Goal: Task Accomplishment & Management: Manage account settings

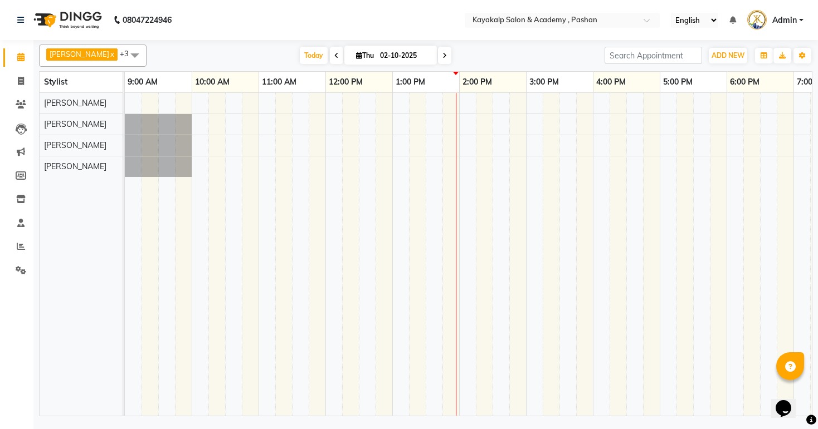
scroll to position [0, 115]
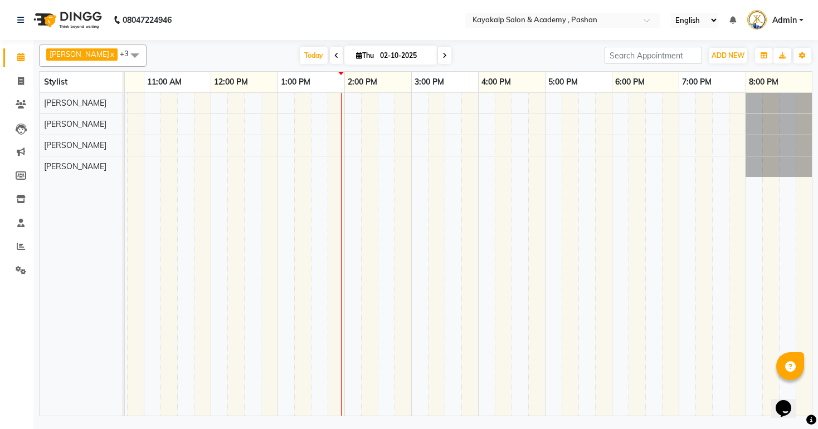
click at [376, 56] on input "02-10-2025" at bounding box center [404, 55] width 56 height 17
select select "10"
select select "2025"
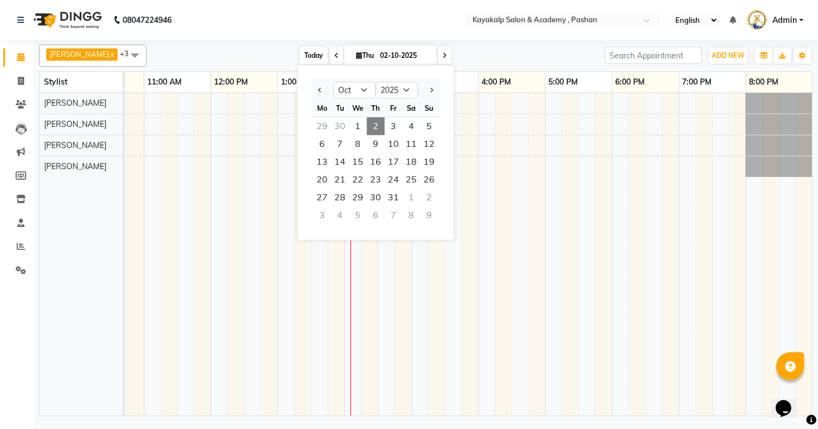
click at [309, 56] on span "Today" at bounding box center [314, 55] width 28 height 17
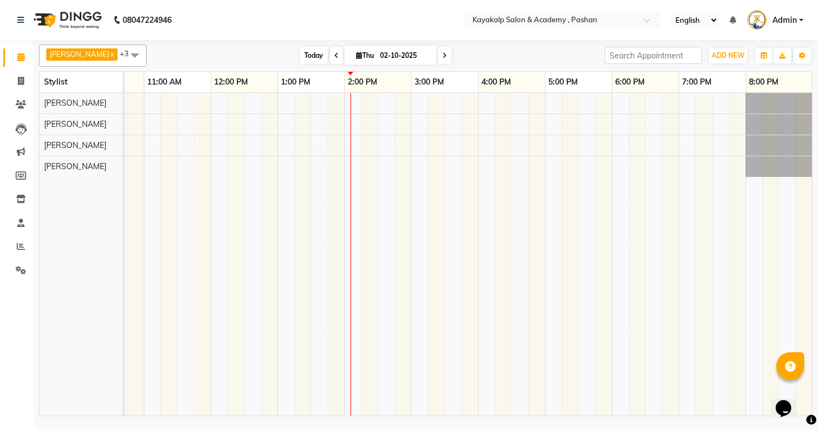
click at [307, 53] on span "Today" at bounding box center [314, 55] width 28 height 17
click at [22, 100] on icon at bounding box center [21, 104] width 11 height 8
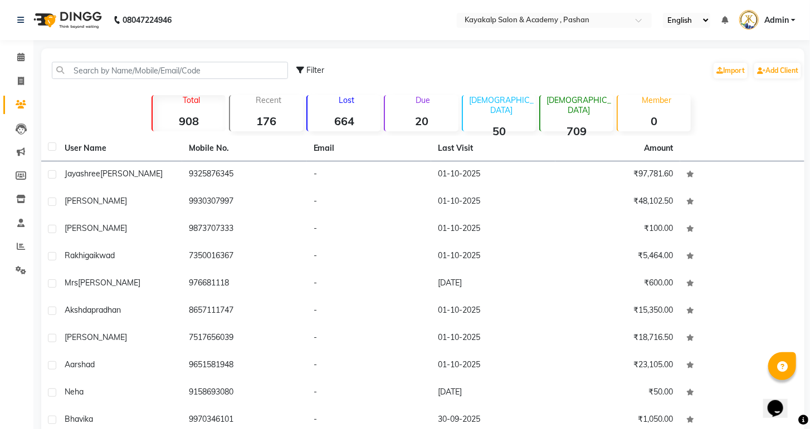
click at [432, 121] on strong "20" at bounding box center [421, 121] width 73 height 14
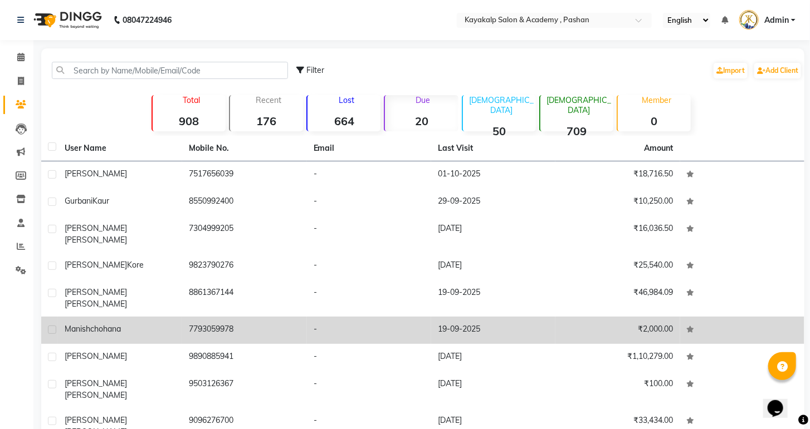
click at [205, 317] on td "7793059978" at bounding box center [244, 330] width 124 height 27
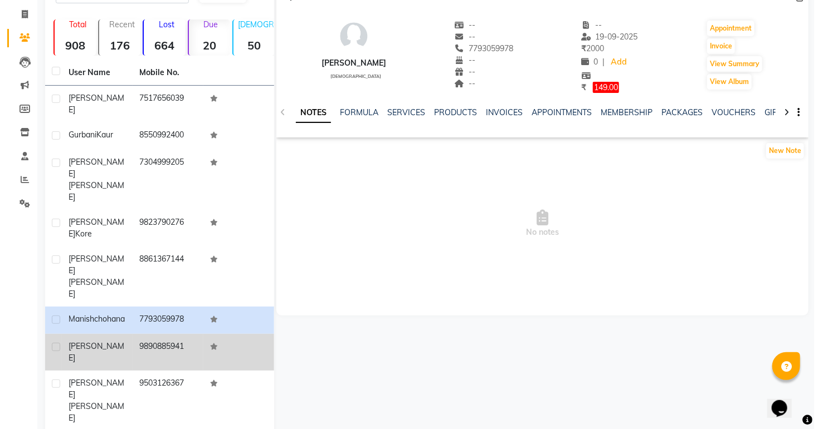
scroll to position [72, 0]
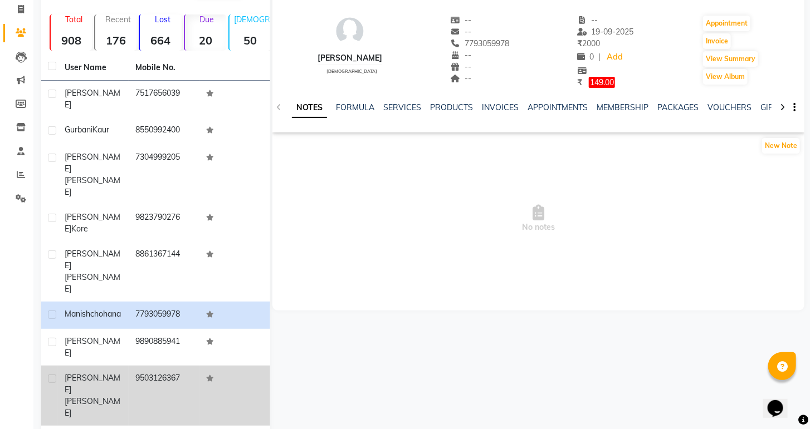
click at [165, 366] on td "9503126367" at bounding box center [164, 396] width 71 height 60
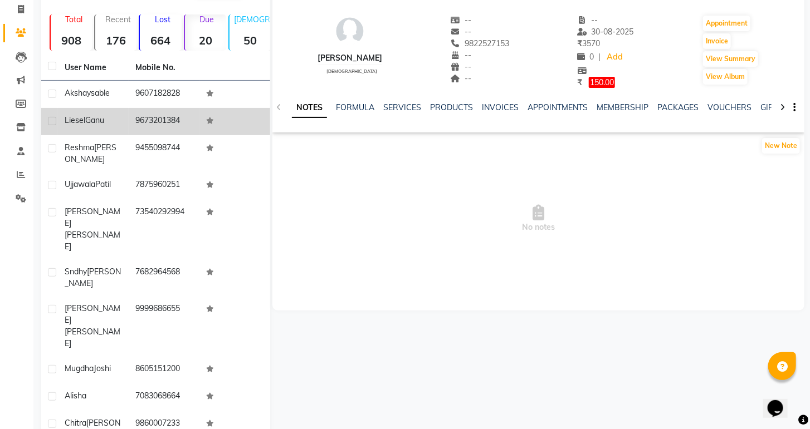
click at [172, 125] on td "9673201384" at bounding box center [164, 121] width 71 height 27
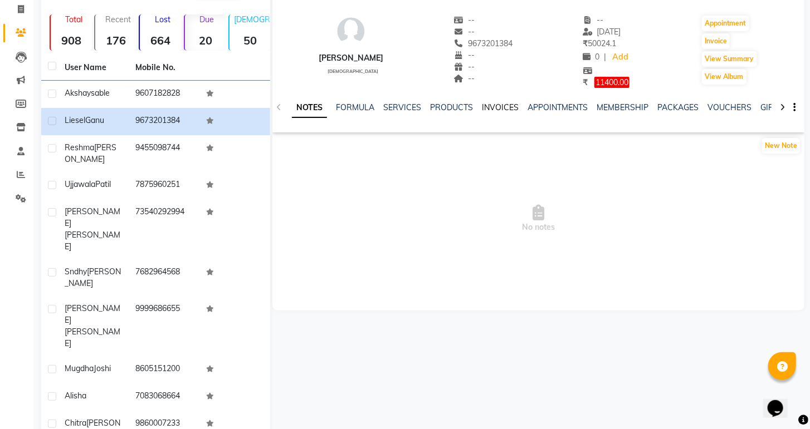
click at [492, 109] on link "INVOICES" at bounding box center [500, 107] width 37 height 10
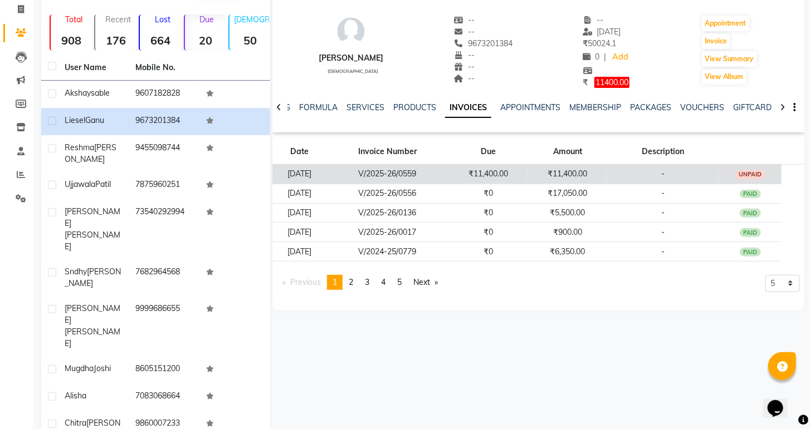
click at [745, 172] on div "UNPAID" at bounding box center [750, 174] width 30 height 9
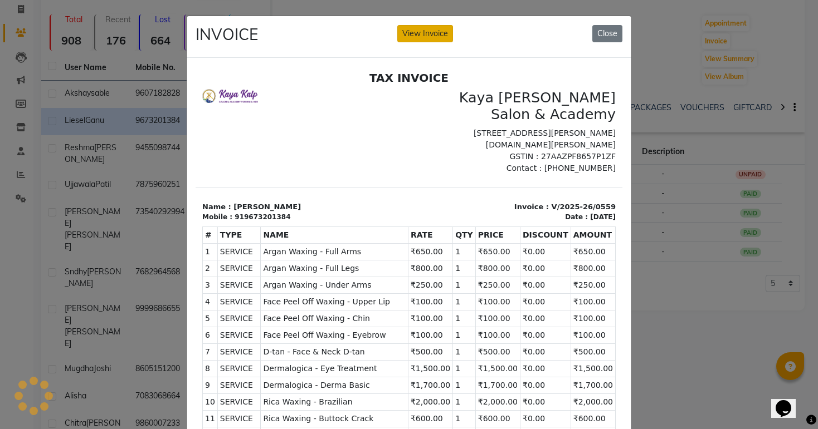
click at [416, 29] on button "View Invoice" at bounding box center [425, 33] width 56 height 17
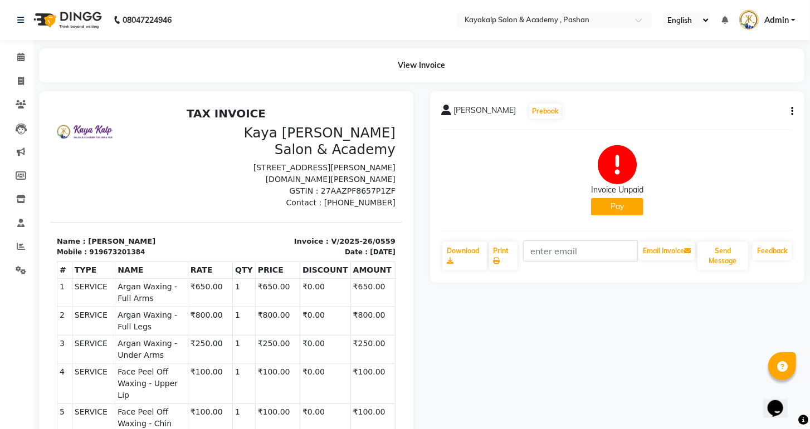
click at [789, 112] on button "button" at bounding box center [789, 112] width 7 height 12
click at [710, 128] on div "Edit Invoice" at bounding box center [736, 126] width 76 height 14
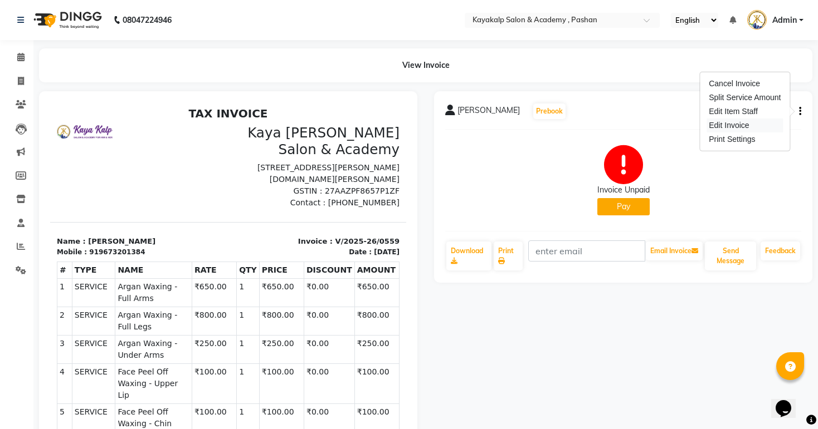
select select "service"
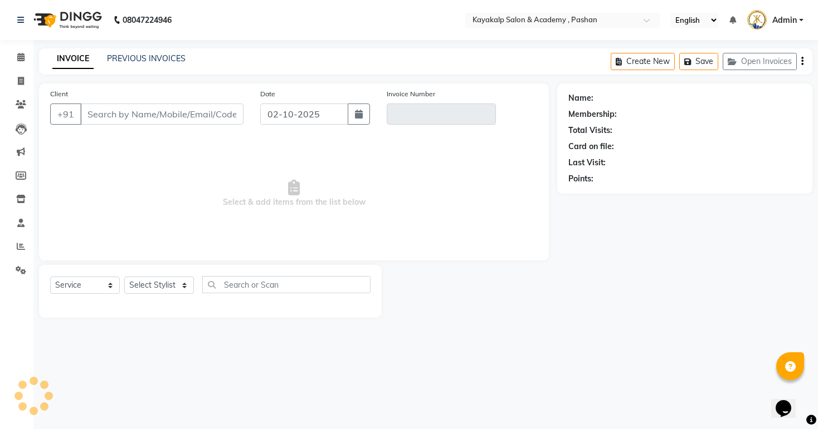
type input "9673201384"
type input "V/2025-26/0559"
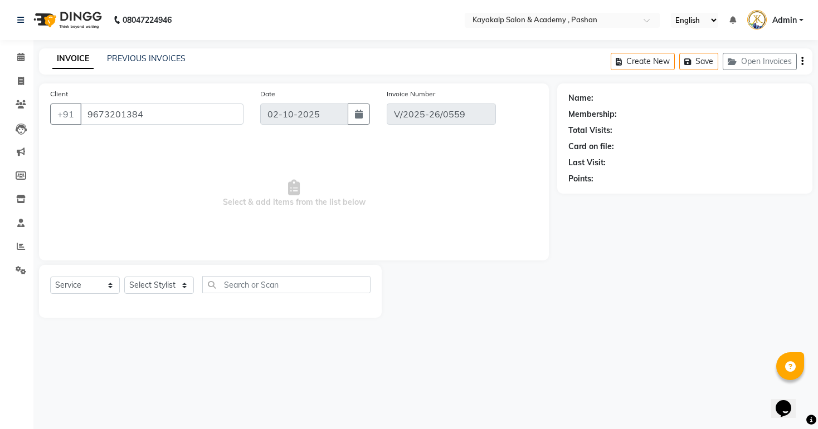
select select "1: Object"
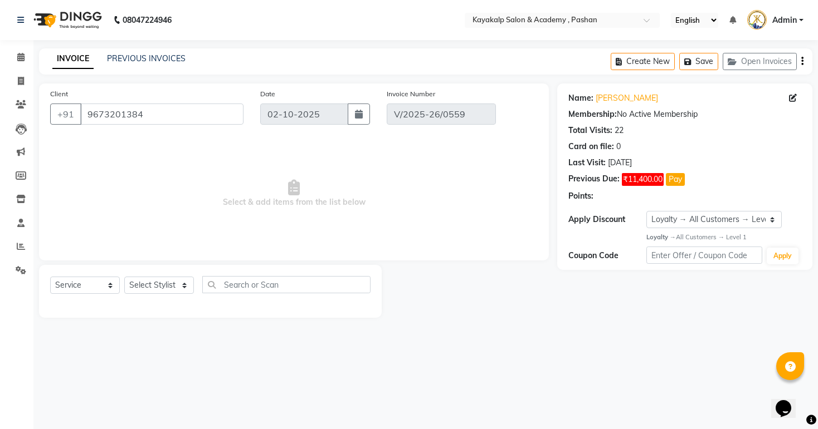
type input "[DATE]"
select select "select"
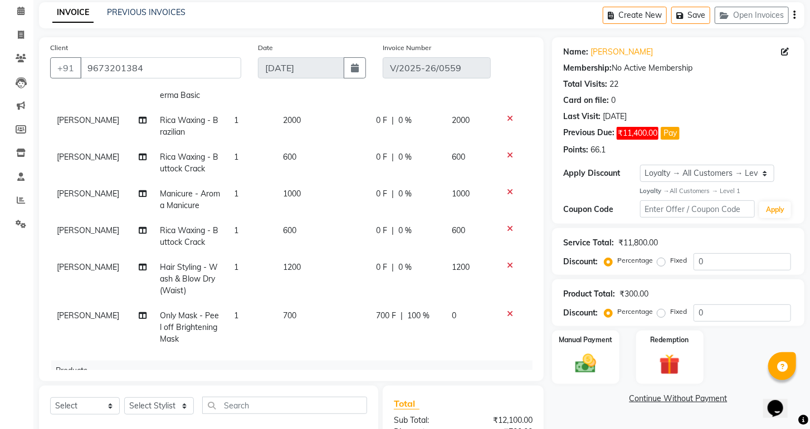
scroll to position [7, 0]
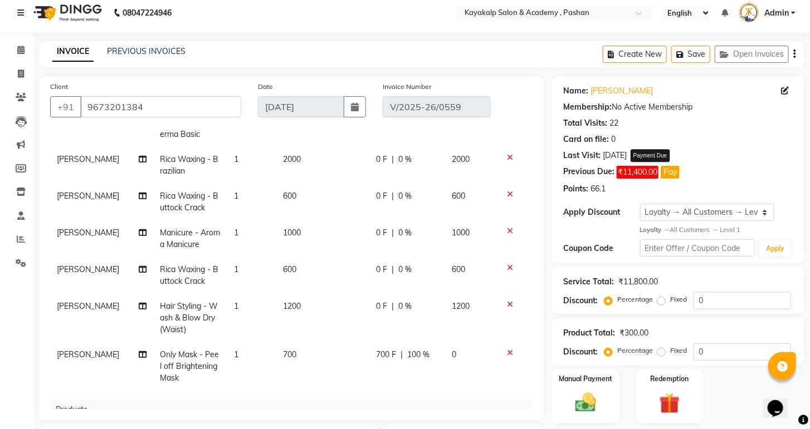
click at [670, 170] on button "Pay" at bounding box center [670, 172] width 19 height 13
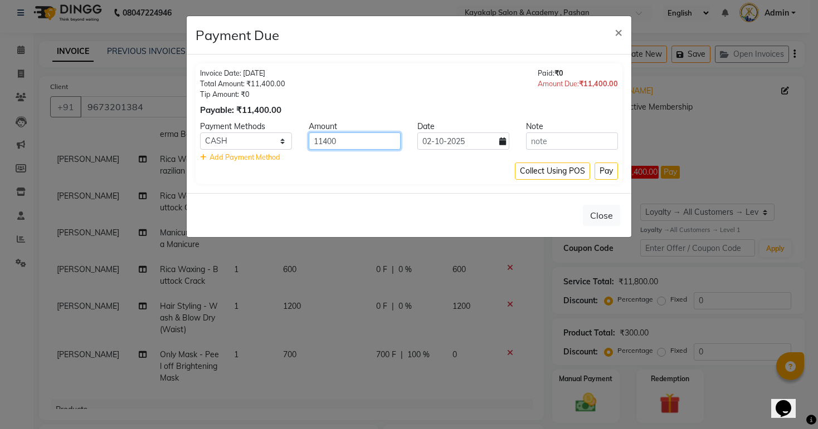
click at [361, 144] on input "11400" at bounding box center [355, 141] width 92 height 17
type input "11000"
click at [241, 144] on select "CASH CARD ONLINE CUSTOM GPay PayTM PhonePe UPI NearBuy Loan BharatPay Cheque Mo…" at bounding box center [246, 141] width 92 height 17
select select "5"
click at [200, 133] on select "CASH CARD ONLINE CUSTOM GPay PayTM PhonePe UPI NearBuy Loan BharatPay Cheque Mo…" at bounding box center [246, 141] width 92 height 17
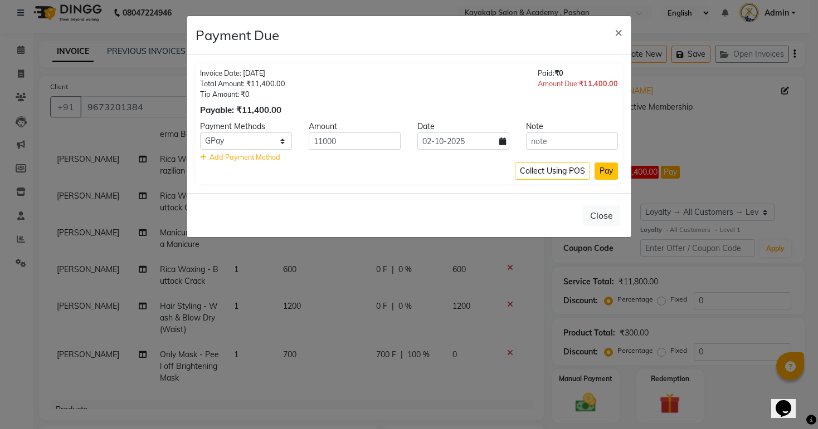
click at [613, 169] on button "Pay" at bounding box center [605, 171] width 23 height 17
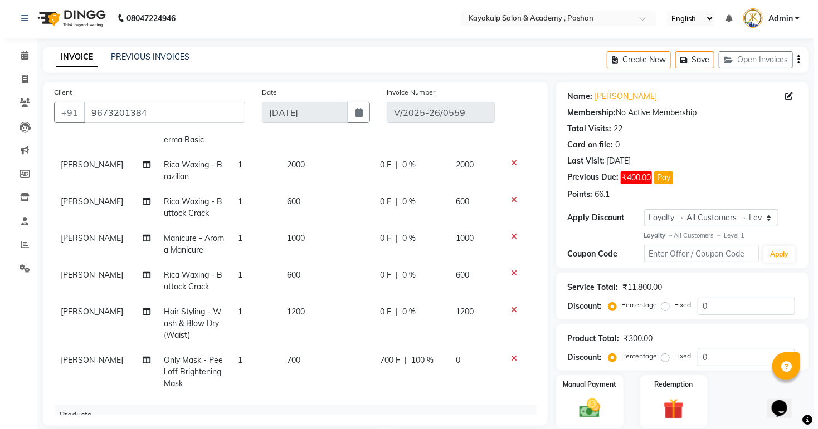
scroll to position [0, 0]
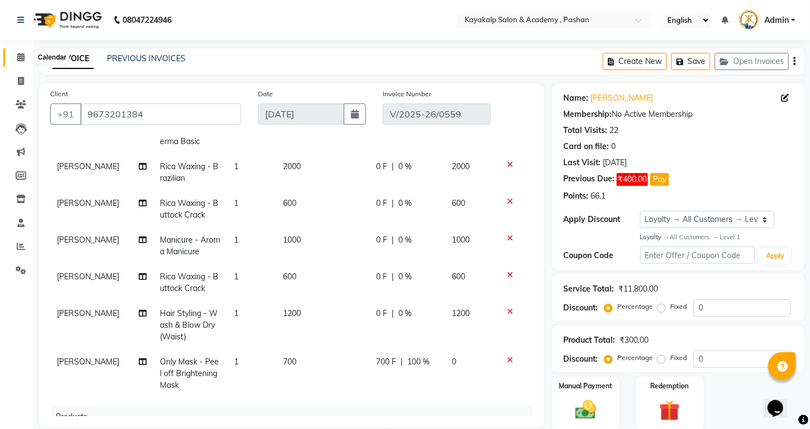
click at [17, 51] on span at bounding box center [20, 57] width 19 height 13
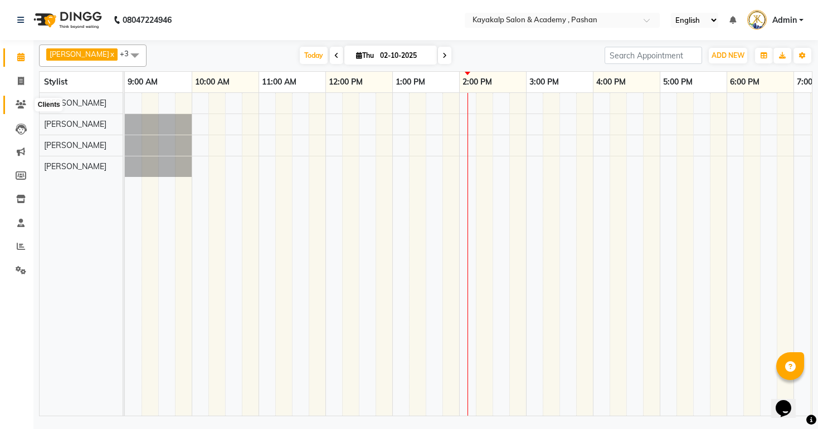
click at [18, 104] on icon at bounding box center [21, 104] width 11 height 8
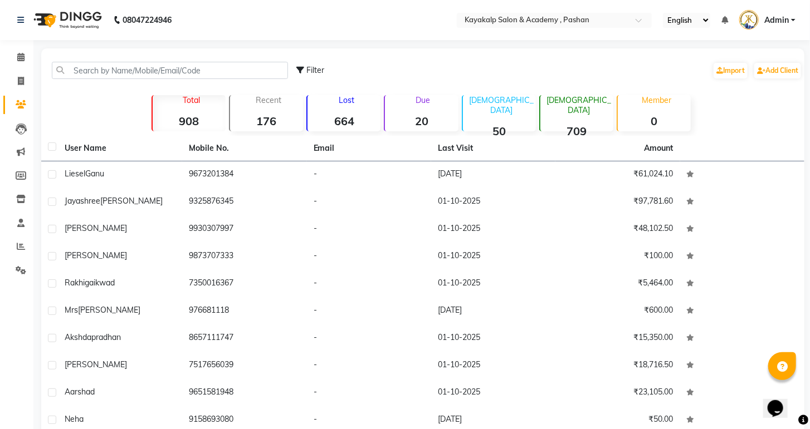
click at [426, 118] on strong "20" at bounding box center [421, 121] width 73 height 14
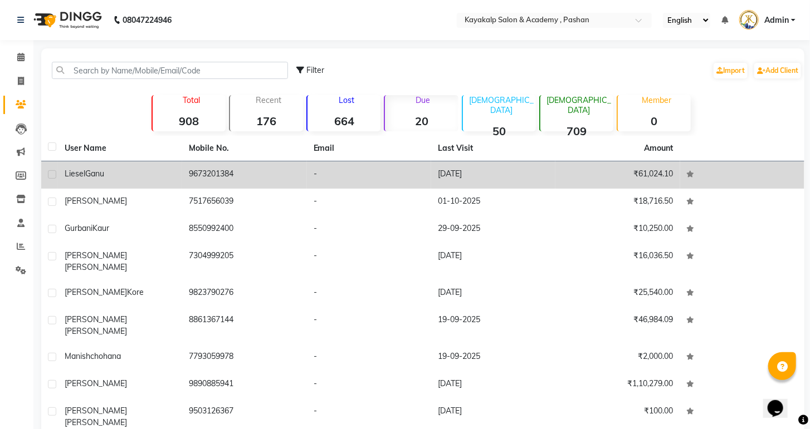
click at [222, 172] on td "9673201384" at bounding box center [244, 175] width 124 height 27
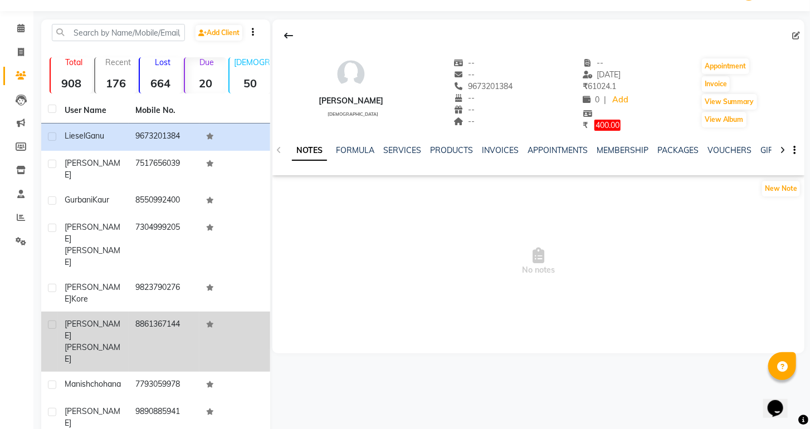
scroll to position [72, 0]
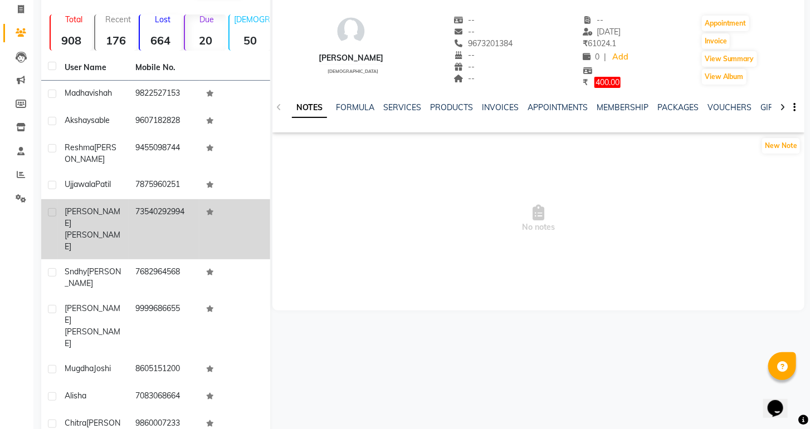
click at [148, 210] on td "73540292994" at bounding box center [164, 229] width 71 height 60
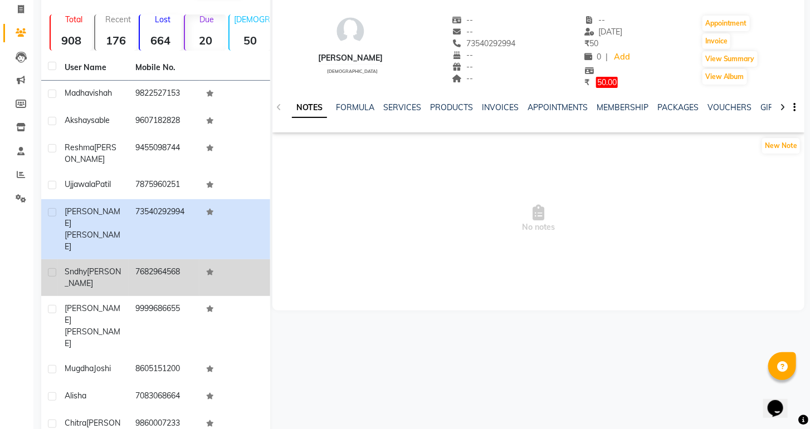
click at [155, 260] on td "7682964568" at bounding box center [164, 278] width 71 height 37
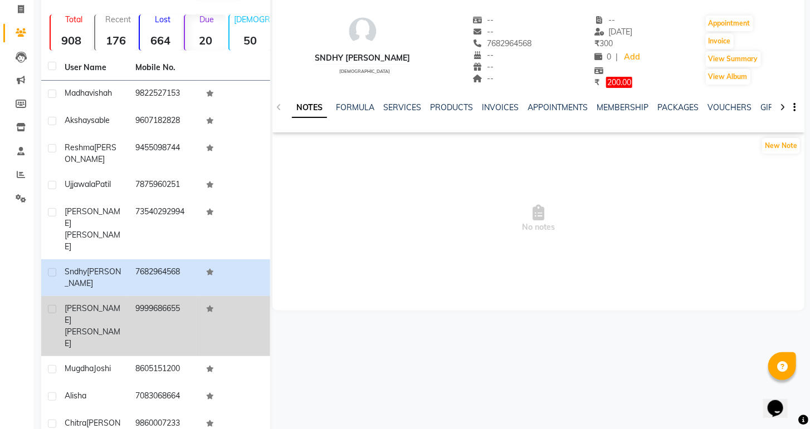
click at [163, 296] on td "9999686655" at bounding box center [164, 326] width 71 height 60
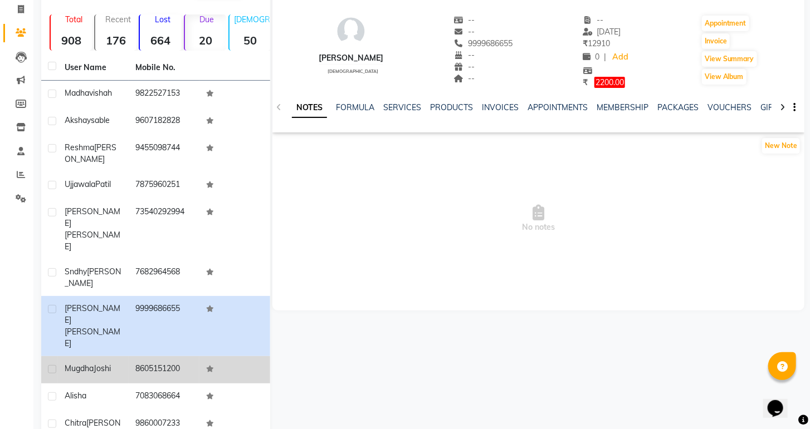
click at [163, 356] on td "8605151200" at bounding box center [164, 369] width 71 height 27
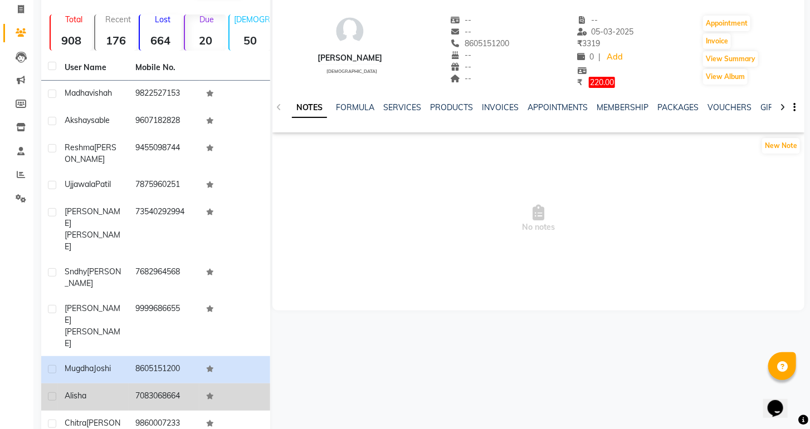
click at [163, 384] on td "7083068664" at bounding box center [164, 397] width 71 height 27
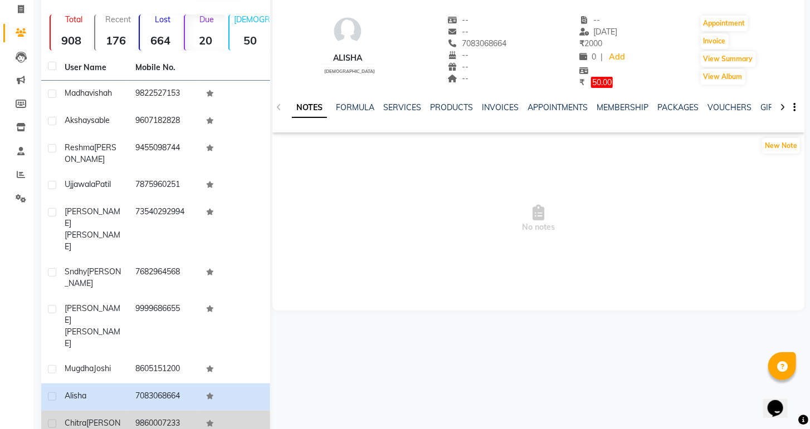
click at [163, 411] on td "9860007233" at bounding box center [164, 429] width 71 height 37
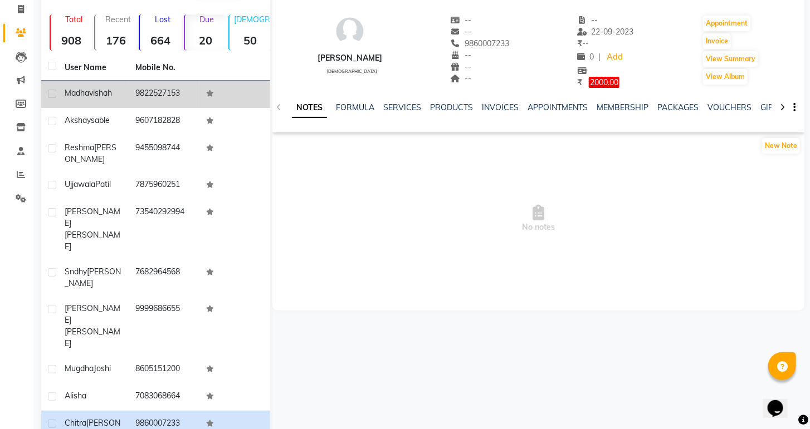
click at [150, 100] on td "9822527153" at bounding box center [164, 94] width 71 height 27
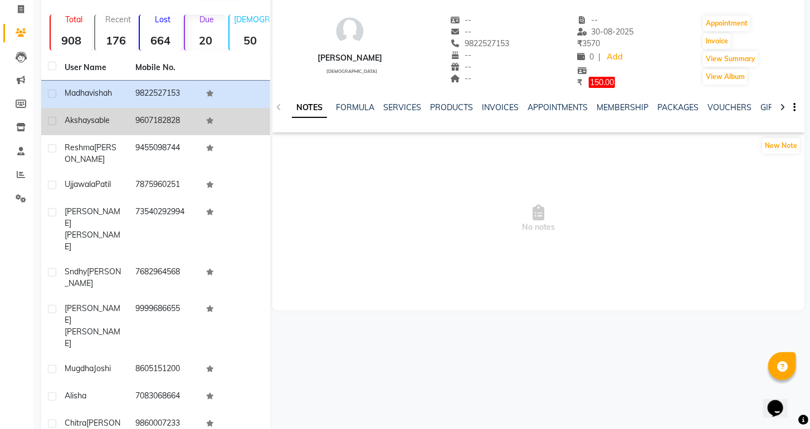
click at [155, 126] on td "9607182828" at bounding box center [164, 121] width 71 height 27
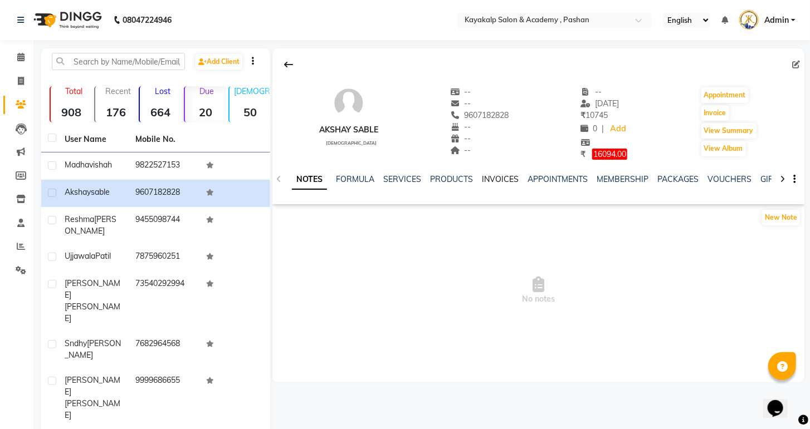
click at [506, 179] on link "INVOICES" at bounding box center [500, 179] width 37 height 10
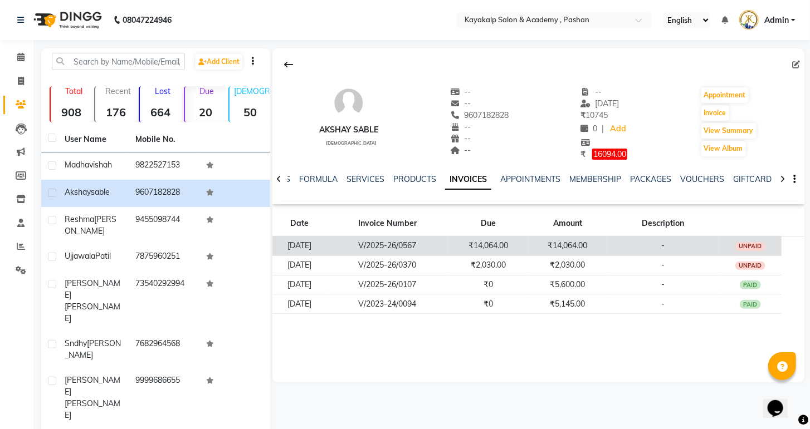
click at [765, 250] on div "UNPAID" at bounding box center [750, 246] width 30 height 9
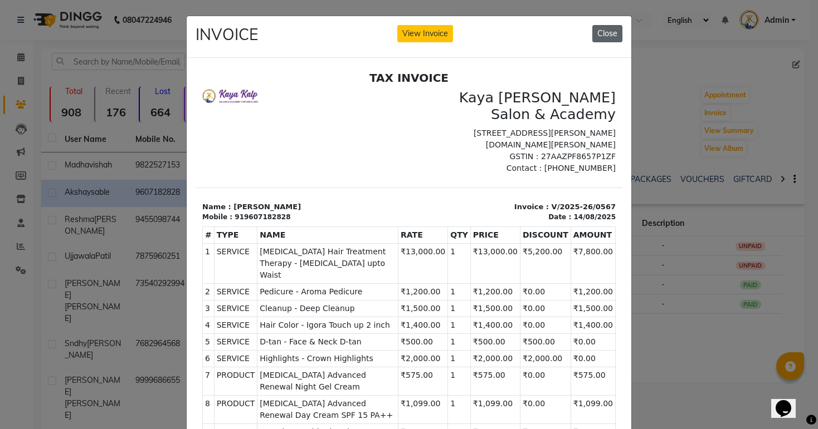
click at [613, 33] on button "Close" at bounding box center [607, 33] width 30 height 17
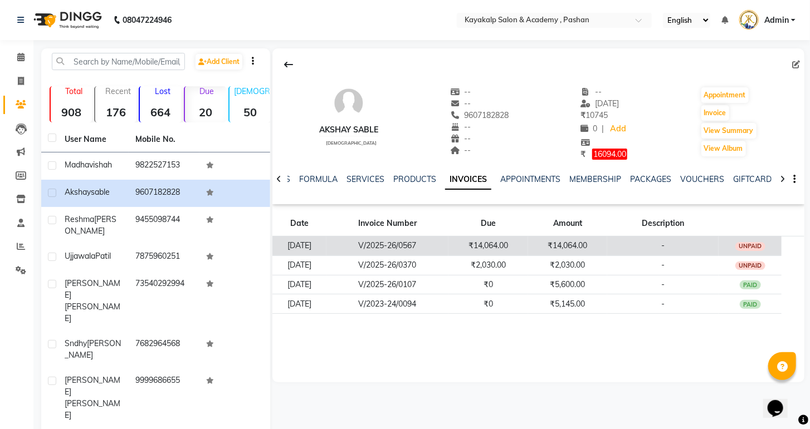
click at [780, 247] on td "UNPAID" at bounding box center [749, 245] width 63 height 19
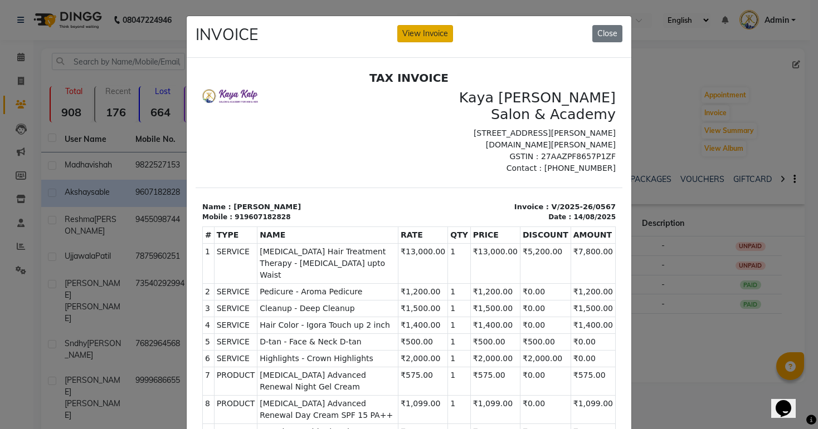
click at [419, 37] on button "View Invoice" at bounding box center [425, 33] width 56 height 17
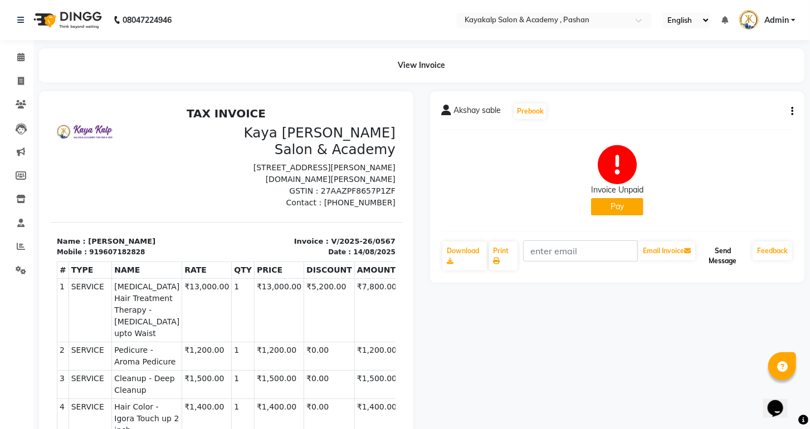
click at [722, 258] on button "Send Message" at bounding box center [722, 256] width 51 height 29
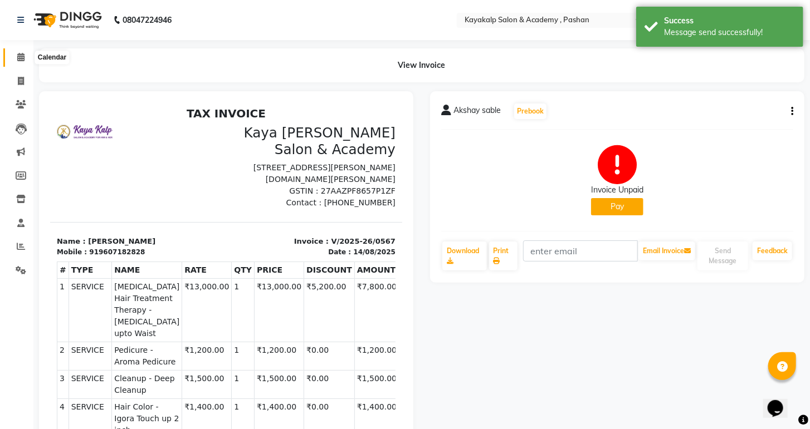
click at [25, 54] on span at bounding box center [20, 57] width 19 height 13
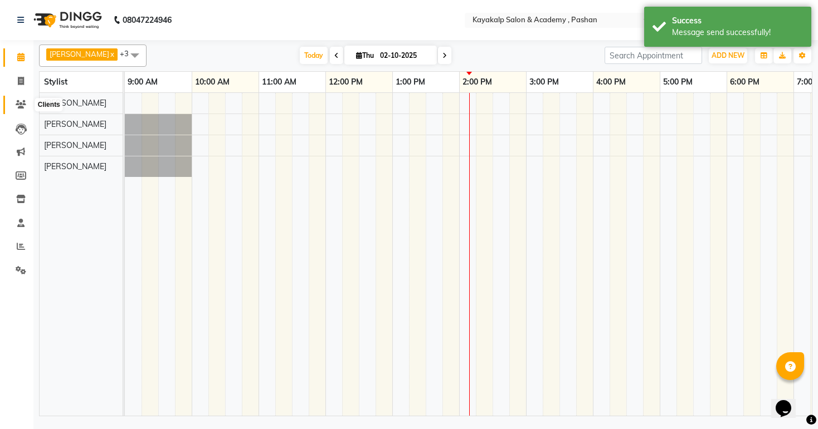
click at [18, 106] on icon at bounding box center [21, 104] width 11 height 8
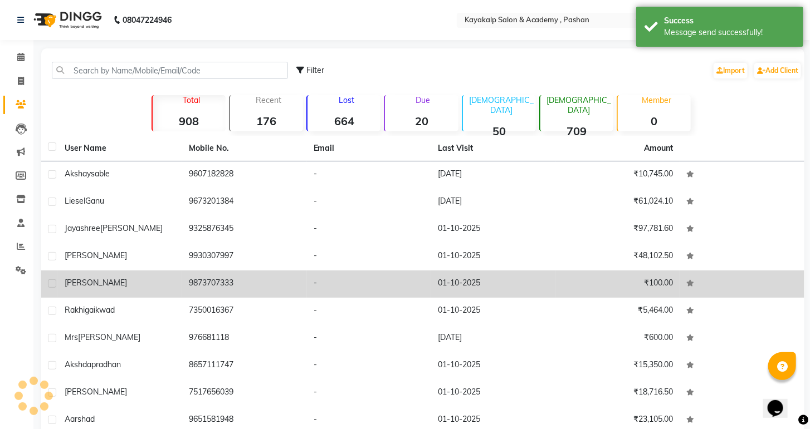
click at [205, 273] on td "9873707333" at bounding box center [244, 284] width 124 height 27
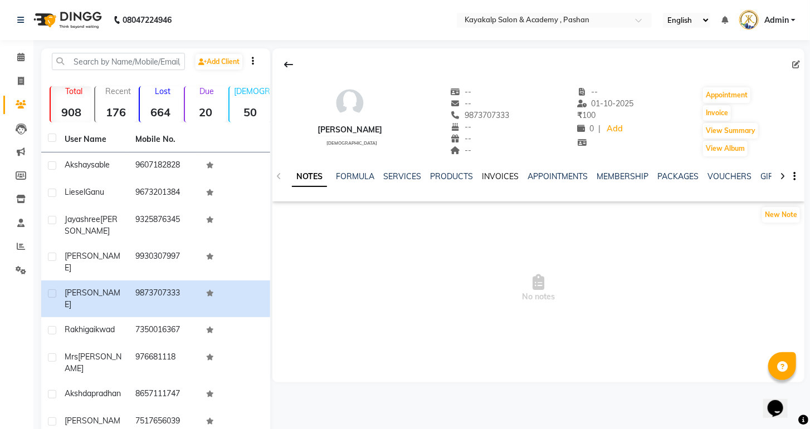
click at [501, 173] on link "INVOICES" at bounding box center [500, 177] width 37 height 10
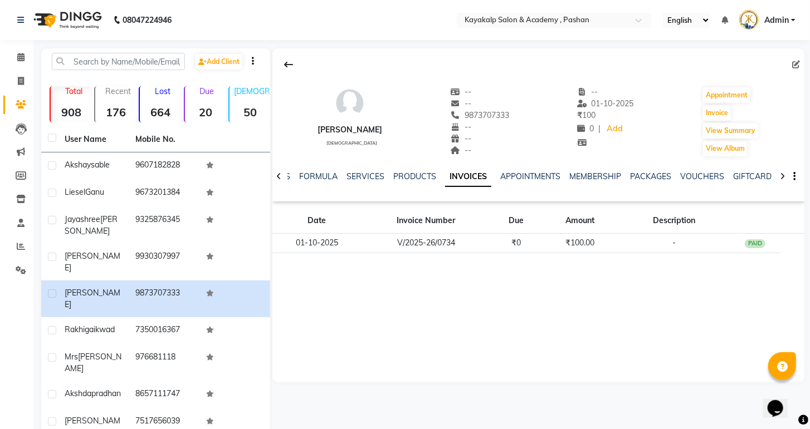
click at [207, 107] on strong "20" at bounding box center [205, 112] width 41 height 14
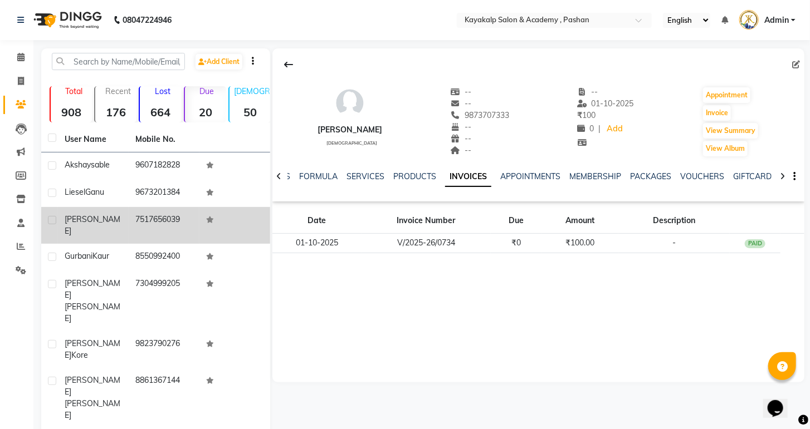
click at [165, 216] on td "7517656039" at bounding box center [164, 225] width 71 height 37
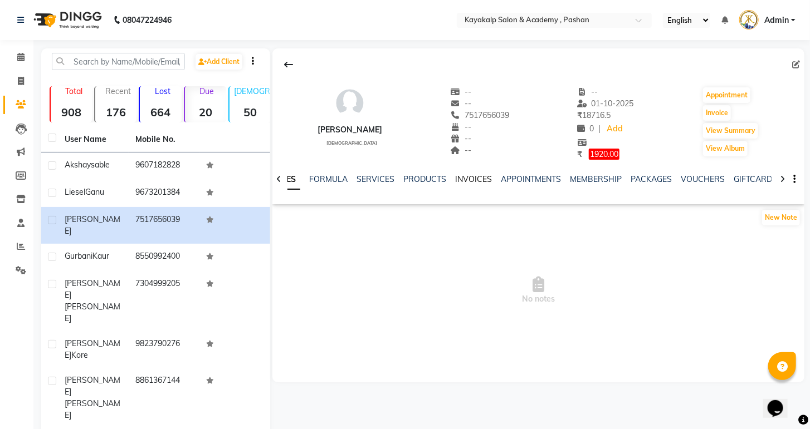
click at [455, 177] on link "INVOICES" at bounding box center [473, 179] width 37 height 10
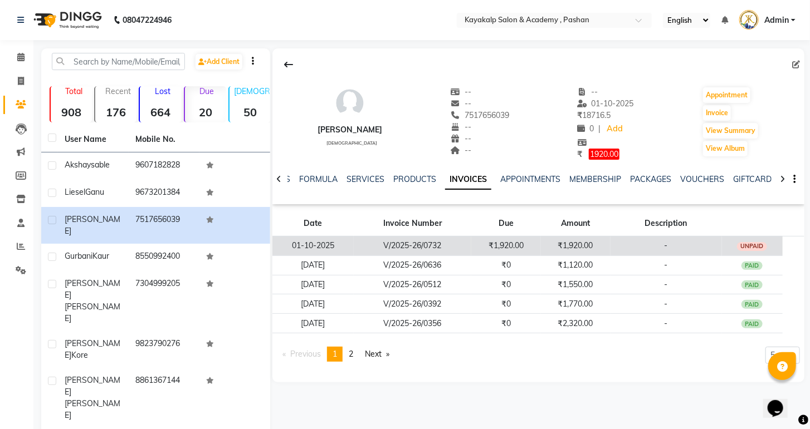
click at [763, 244] on div "UNPAID" at bounding box center [752, 246] width 30 height 9
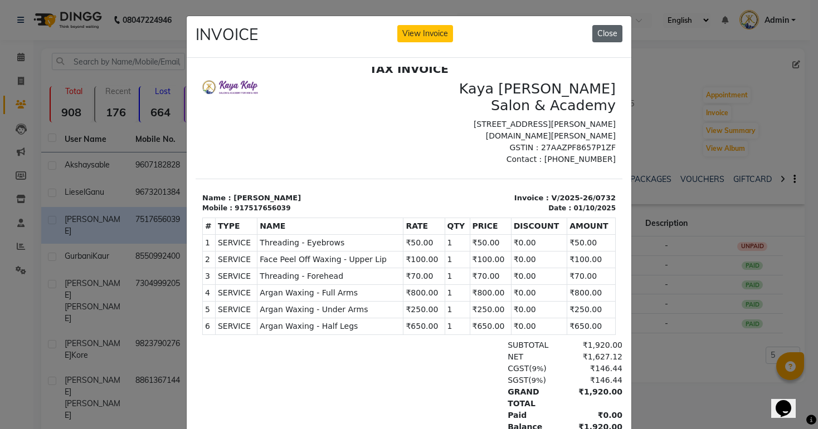
click at [609, 33] on button "Close" at bounding box center [607, 33] width 30 height 17
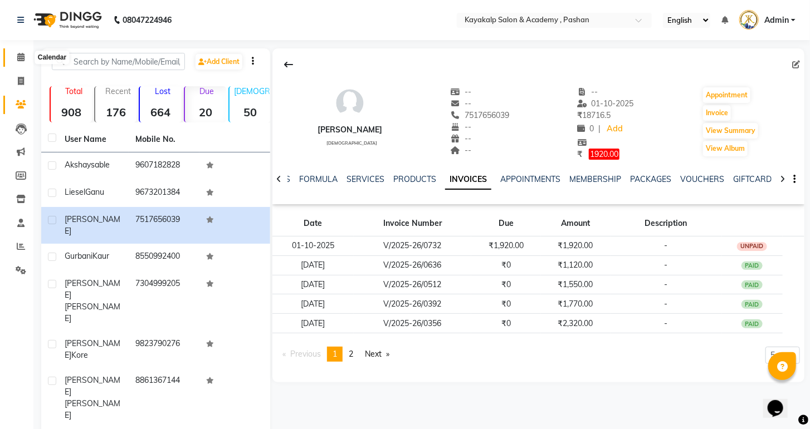
click at [18, 53] on icon at bounding box center [20, 57] width 7 height 8
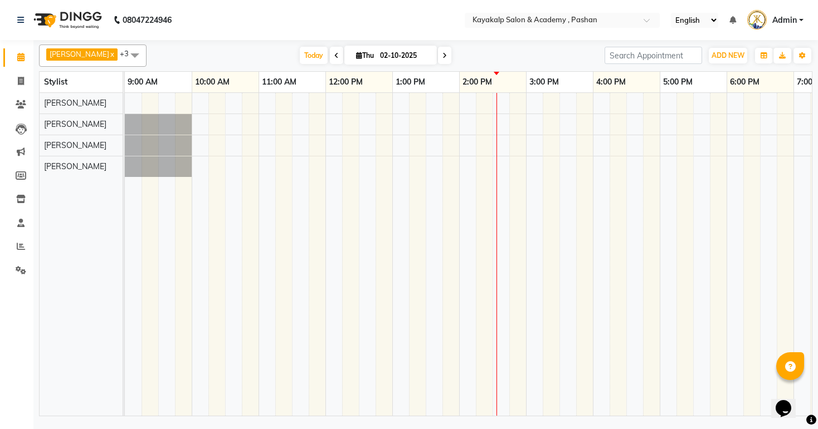
click at [334, 56] on icon at bounding box center [336, 55] width 4 height 7
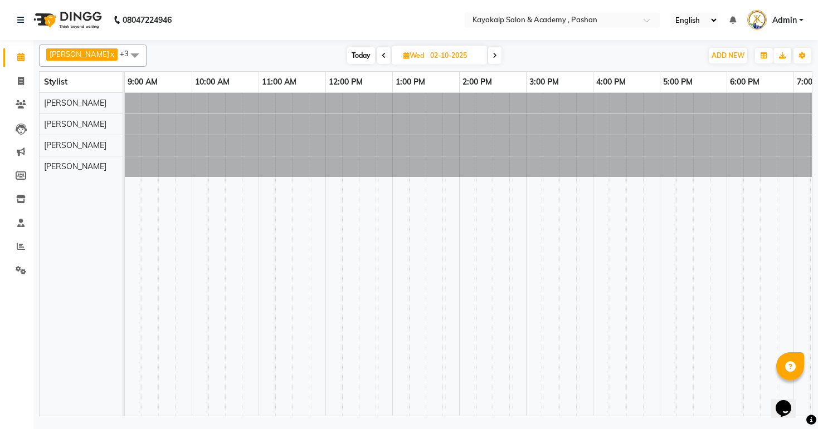
type input "01-10-2025"
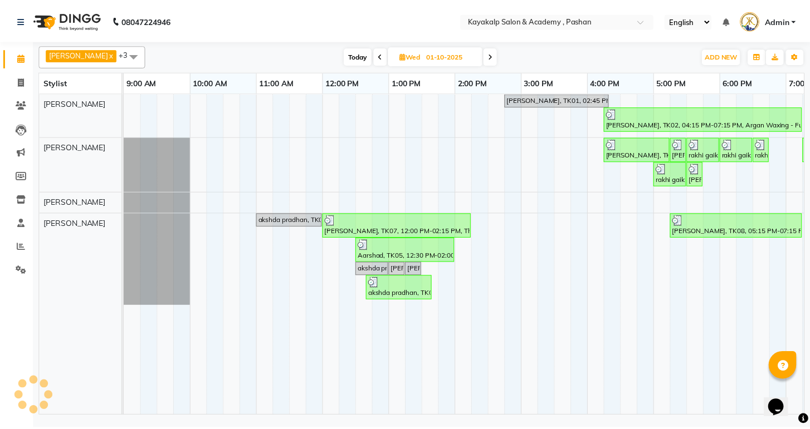
scroll to position [0, 115]
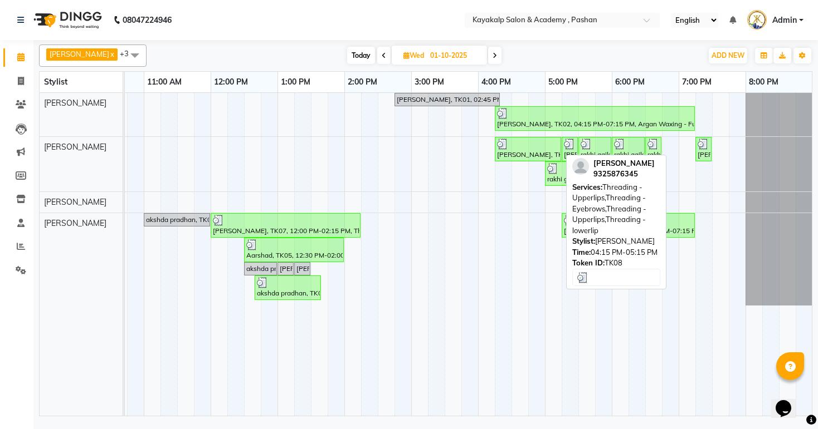
click at [511, 157] on div "[PERSON_NAME], TK08, 04:15 PM-05:15 PM, Threading - Upperlips,Threading - Eyebr…" at bounding box center [528, 149] width 64 height 21
select select "3"
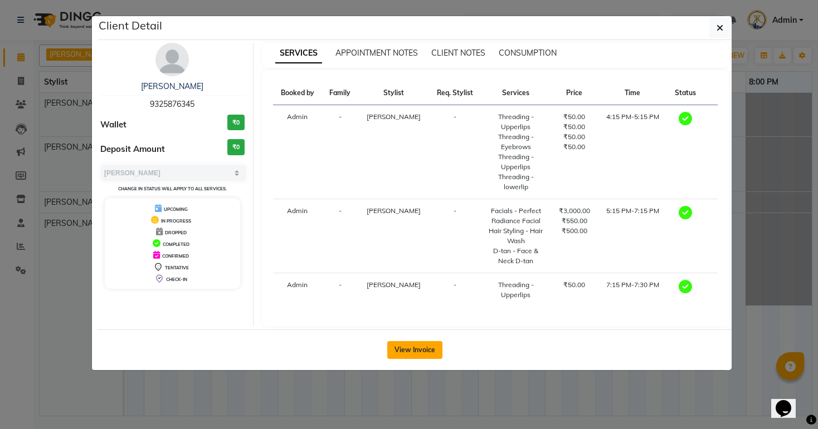
click at [428, 343] on button "View Invoice" at bounding box center [414, 350] width 55 height 18
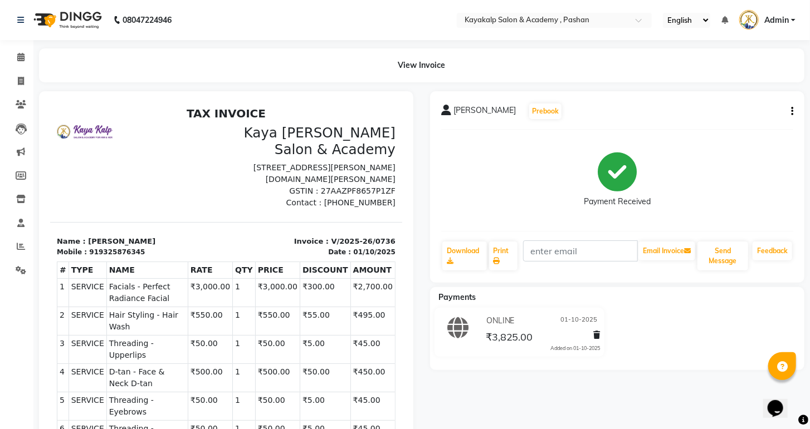
click at [794, 108] on div "[PERSON_NAME] Prebook Payment Received Download Print Email Invoice Send Messag…" at bounding box center [617, 187] width 374 height 192
click at [792, 112] on icon "button" at bounding box center [792, 111] width 2 height 1
click at [739, 119] on div "Edit Invoice" at bounding box center [736, 126] width 76 height 14
select select "service"
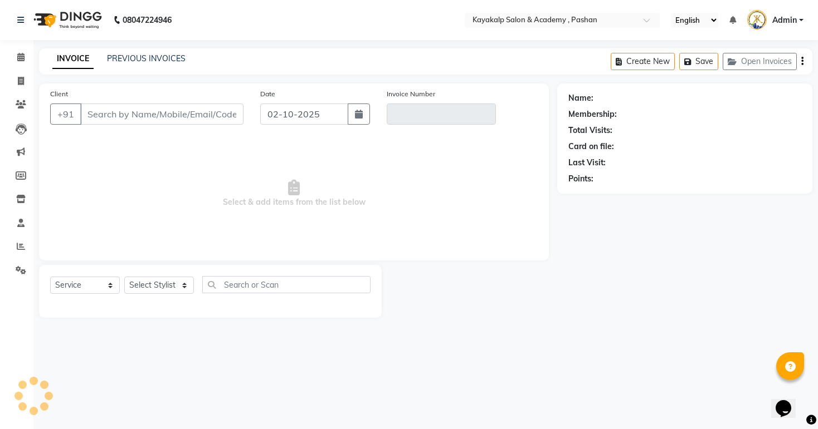
type input "9325876345"
type input "V/2025-26/0736"
select select "1: Object"
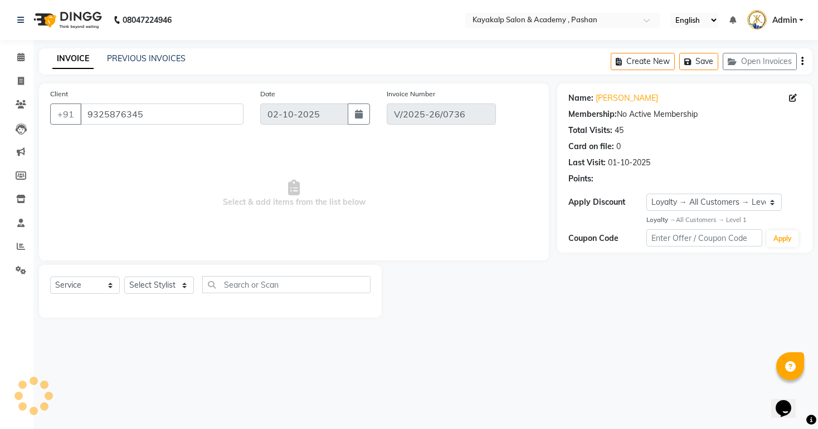
type input "01-10-2025"
select select "select"
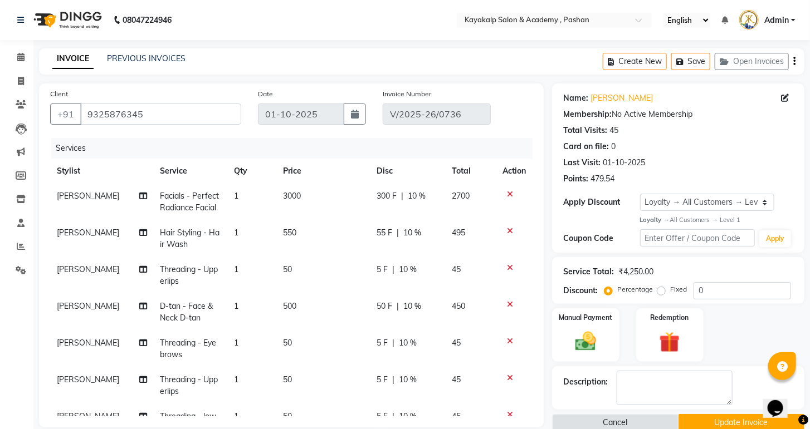
scroll to position [41, 0]
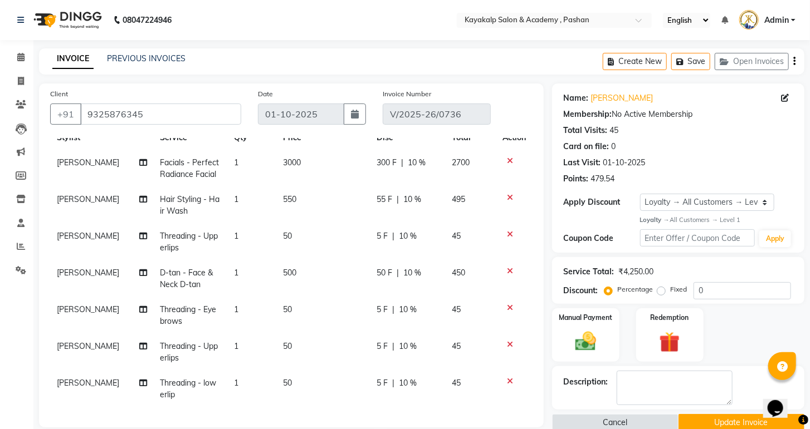
click at [92, 268] on span "[PERSON_NAME]" at bounding box center [88, 273] width 62 height 10
select select "92577"
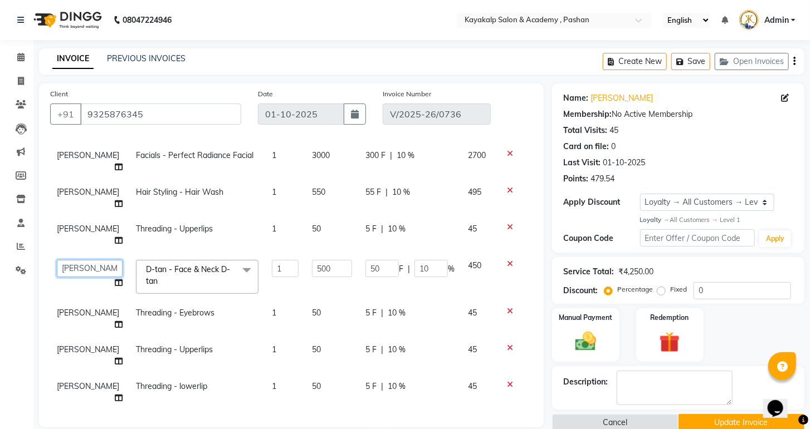
click at [91, 268] on select "Ashwini hidlekar [PERSON_NAME] [PERSON_NAME] [PERSON_NAME] [PERSON_NAME] Suraj" at bounding box center [90, 268] width 66 height 17
select select "29289"
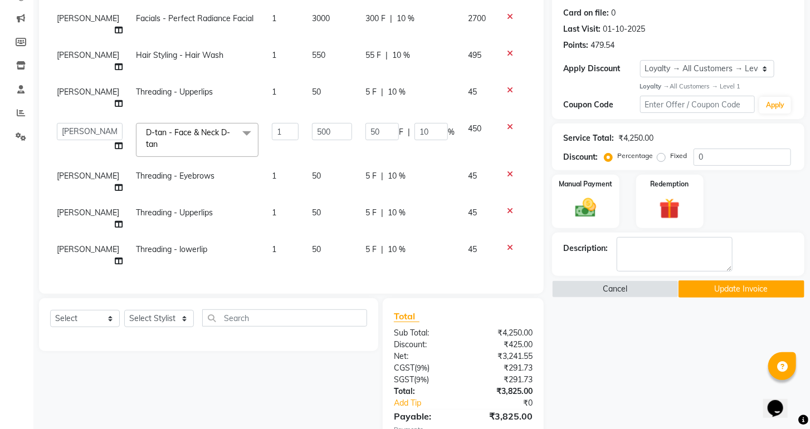
scroll to position [178, 0]
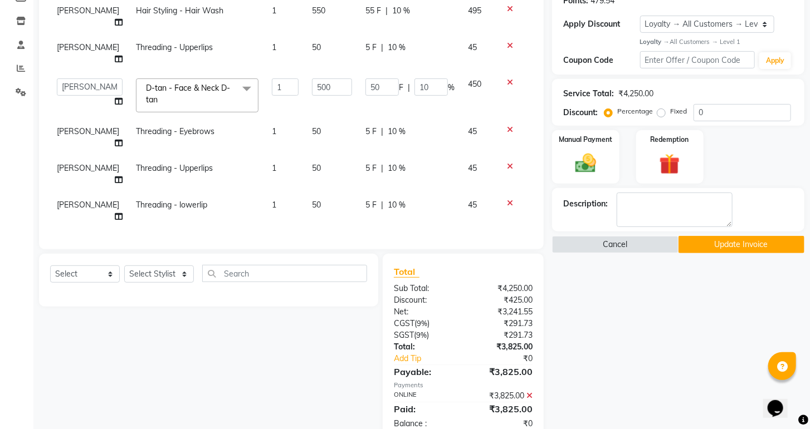
click at [731, 253] on button "Update Invoice" at bounding box center [741, 244] width 126 height 17
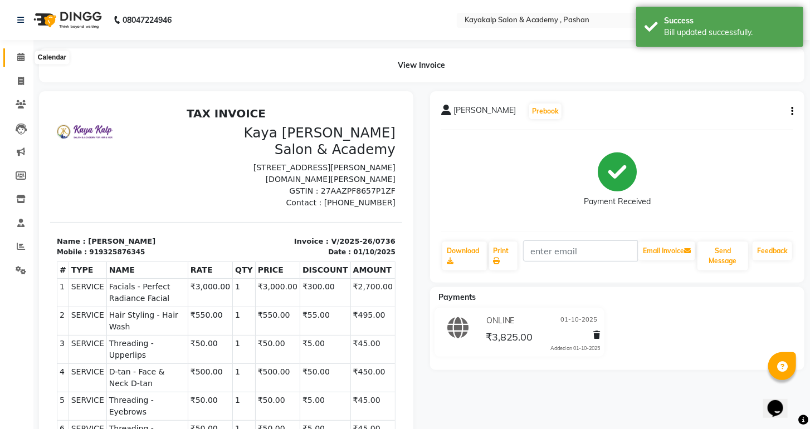
click at [23, 55] on icon at bounding box center [20, 57] width 7 height 8
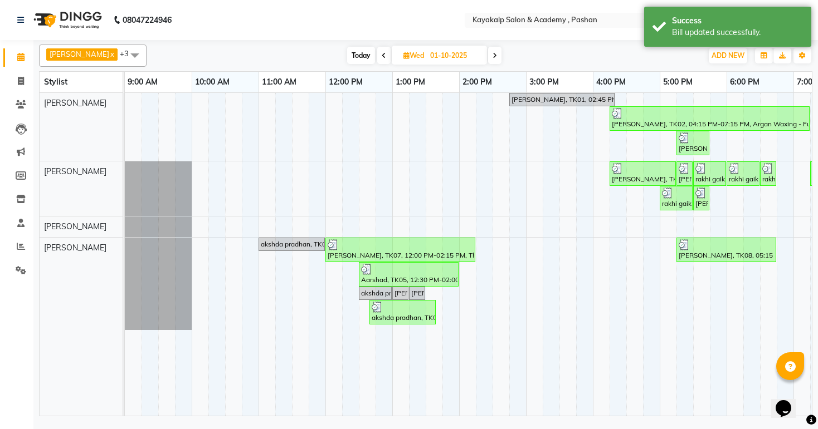
click at [492, 57] on icon at bounding box center [494, 55] width 4 height 7
type input "02-10-2025"
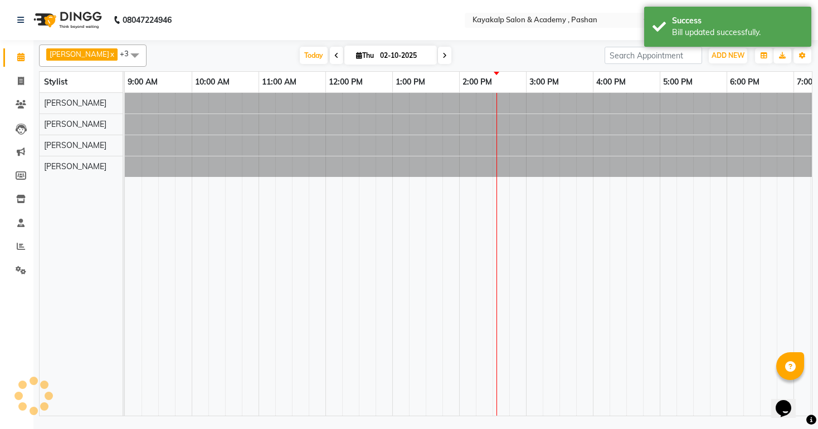
scroll to position [0, 115]
